Goal: Task Accomplishment & Management: Use online tool/utility

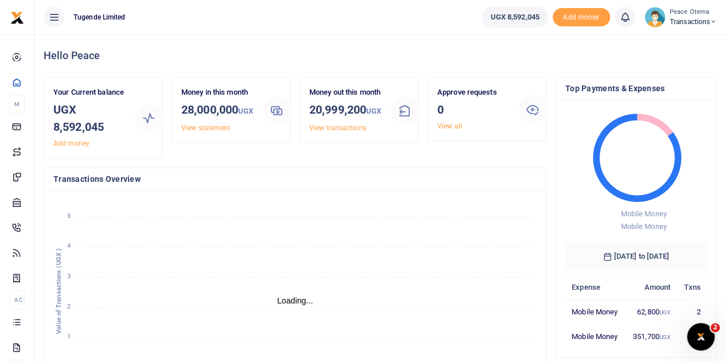
scroll to position [9, 9]
click at [715, 24] on icon at bounding box center [713, 22] width 7 height 8
click at [672, 43] on link "Switch accounts" at bounding box center [673, 42] width 91 height 16
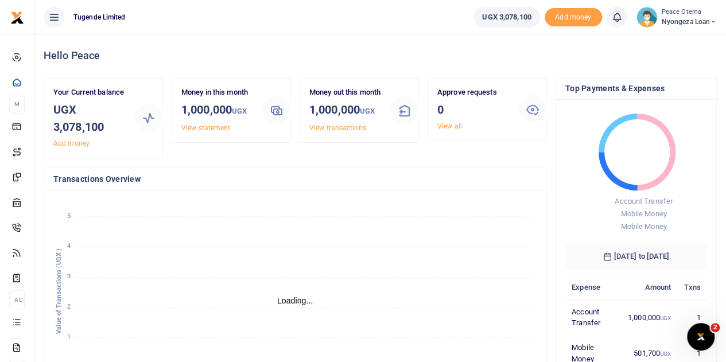
scroll to position [9, 9]
click at [713, 23] on icon at bounding box center [713, 22] width 7 height 8
click at [674, 41] on link "Switch accounts" at bounding box center [673, 42] width 91 height 16
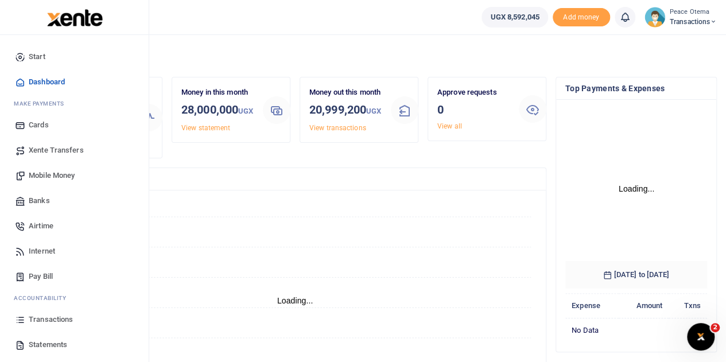
click at [48, 150] on span "Xente Transfers" at bounding box center [56, 150] width 55 height 11
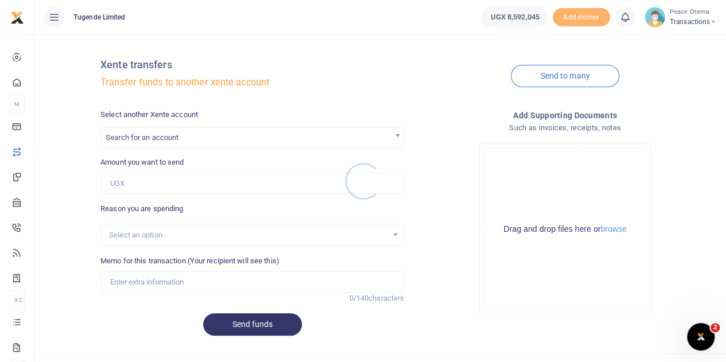
click at [170, 135] on div at bounding box center [363, 181] width 726 height 362
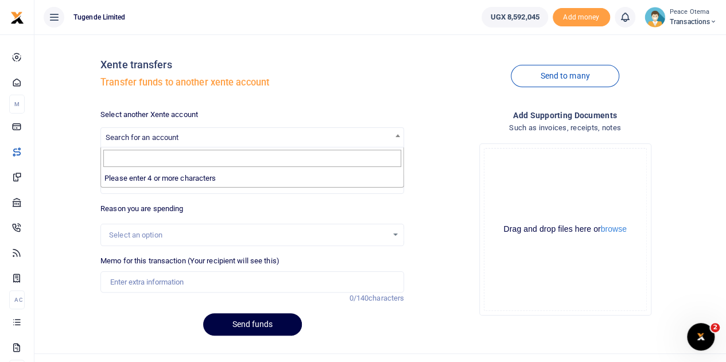
click at [170, 135] on span "Search for an account" at bounding box center [142, 137] width 73 height 9
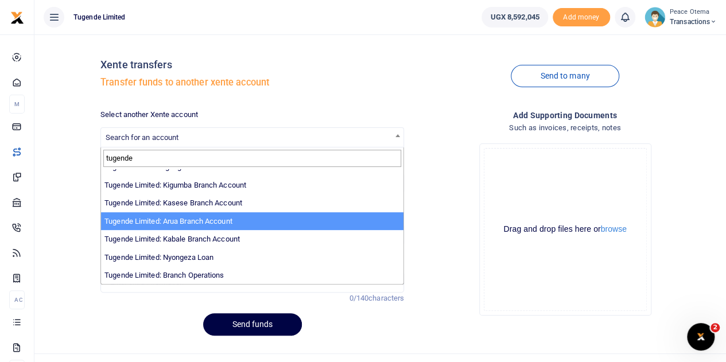
scroll to position [21, 0]
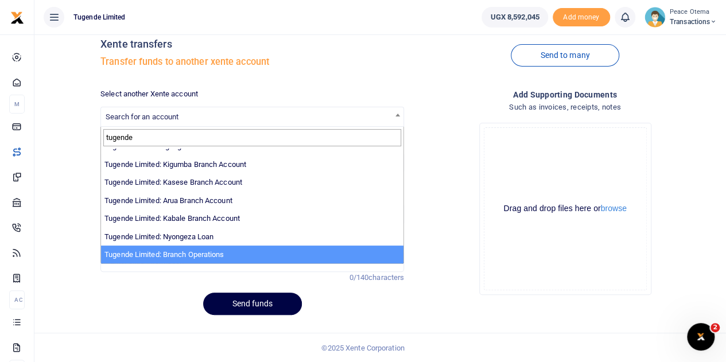
type input "tugende"
select select "4024"
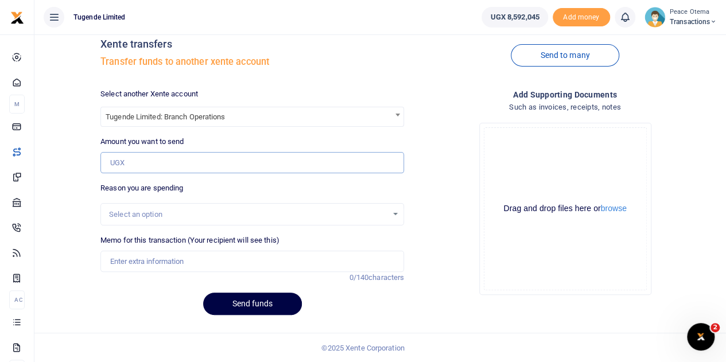
click at [113, 169] on input "Amount you want to send" at bounding box center [252, 163] width 304 height 22
type input "4,000,000"
click at [114, 255] on input "Memo for this transaction (Your recipient will see this)" at bounding box center [252, 262] width 304 height 22
type input "Transfer to Branch Operations Account"
click at [243, 305] on button "Send funds" at bounding box center [252, 304] width 99 height 22
